Goal: Browse casually: Explore the website without a specific task or goal

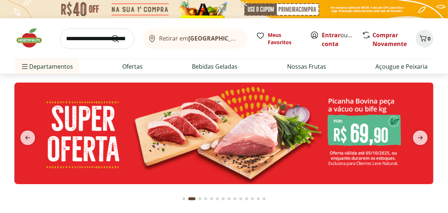
click at [419, 142] on span "next" at bounding box center [420, 137] width 15 height 15
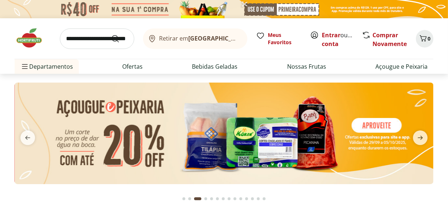
click at [419, 142] on span "next" at bounding box center [420, 137] width 15 height 15
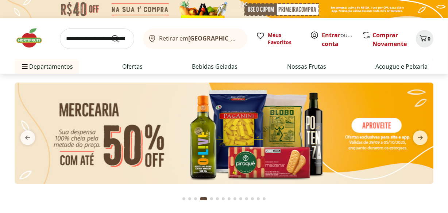
click at [419, 142] on span "next" at bounding box center [420, 137] width 15 height 15
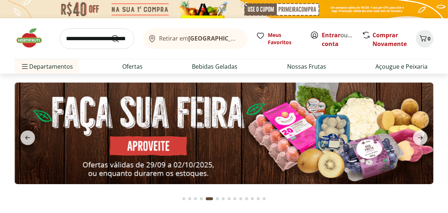
click at [419, 142] on span "next" at bounding box center [420, 137] width 15 height 15
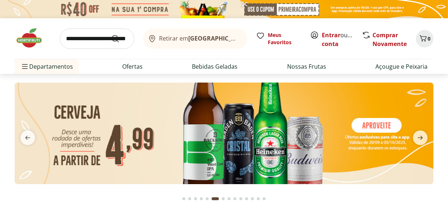
click at [419, 142] on span "next" at bounding box center [420, 137] width 15 height 15
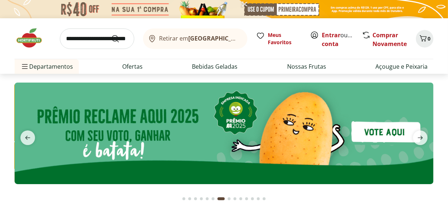
click at [419, 142] on span "next" at bounding box center [420, 137] width 15 height 15
